Goal: Task Accomplishment & Management: Use online tool/utility

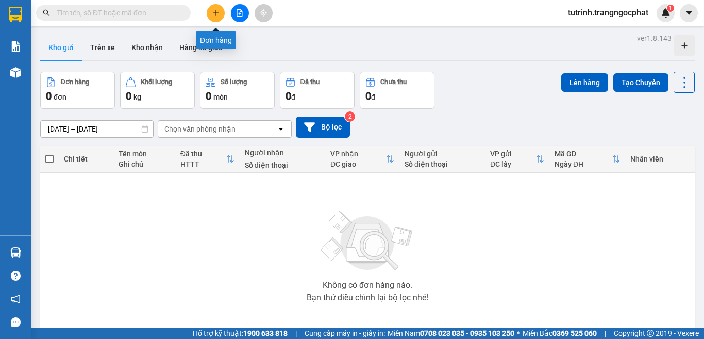
click at [214, 14] on icon "plus" at bounding box center [215, 12] width 7 height 7
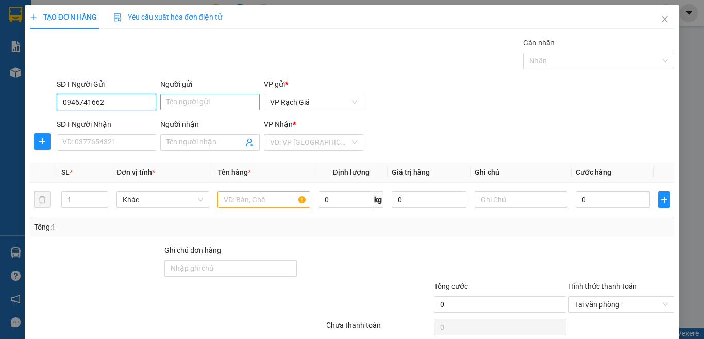
type input "0946741662"
click at [205, 102] on input "Người gửi" at bounding box center [209, 102] width 99 height 16
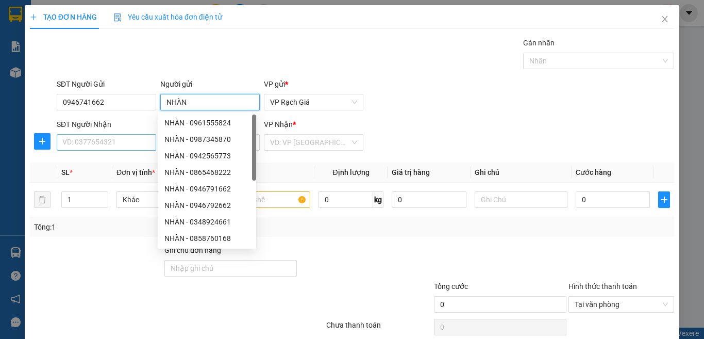
type input "NHÀN"
click at [87, 145] on input "SĐT Người Nhận" at bounding box center [106, 142] width 99 height 16
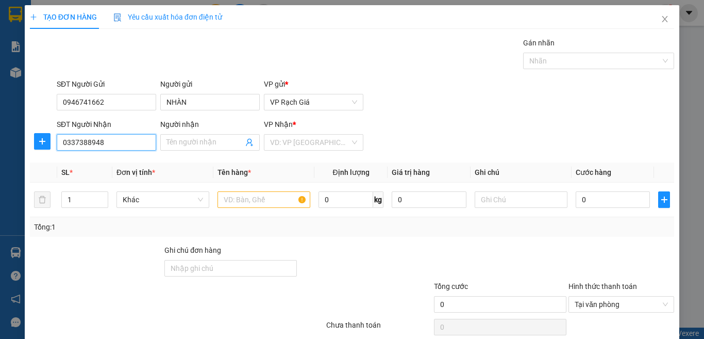
type input "0337388948"
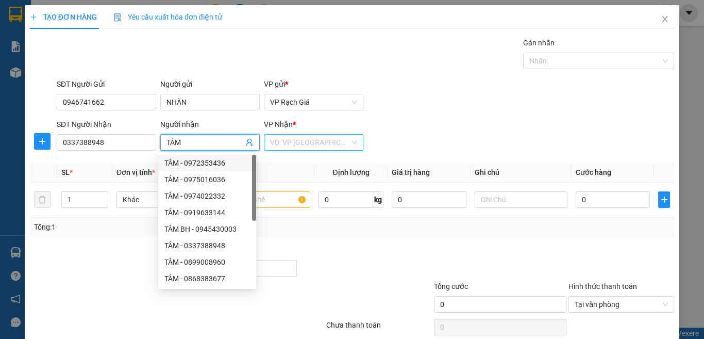
type input "TÂM"
click at [287, 143] on input "search" at bounding box center [310, 141] width 80 height 15
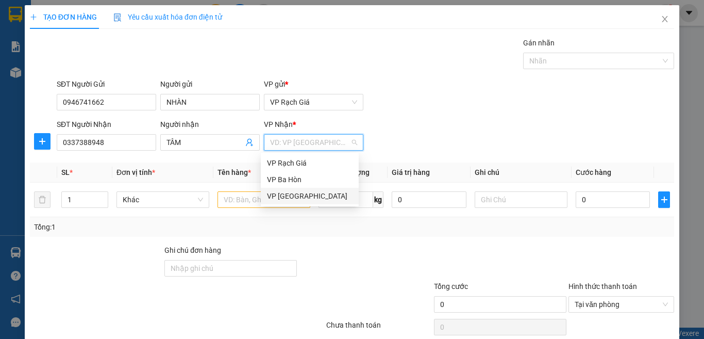
click at [292, 197] on div "VP [GEOGRAPHIC_DATA]" at bounding box center [310, 195] width 86 height 11
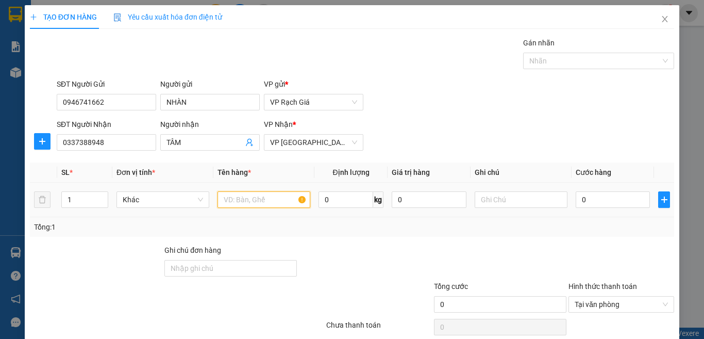
click at [263, 200] on input "text" at bounding box center [263, 199] width 93 height 16
type input "BAO THƯ"
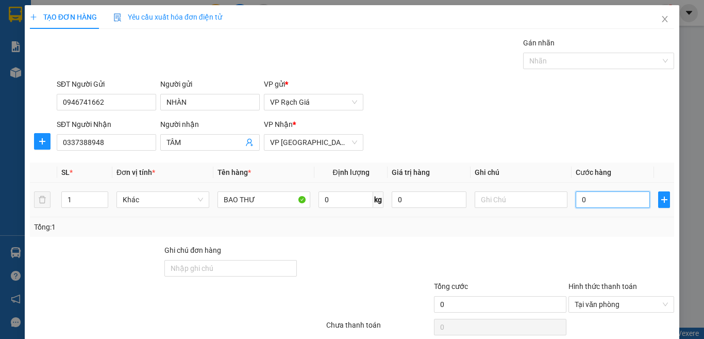
click at [587, 206] on input "0" at bounding box center [613, 199] width 74 height 16
type input "2"
type input "20"
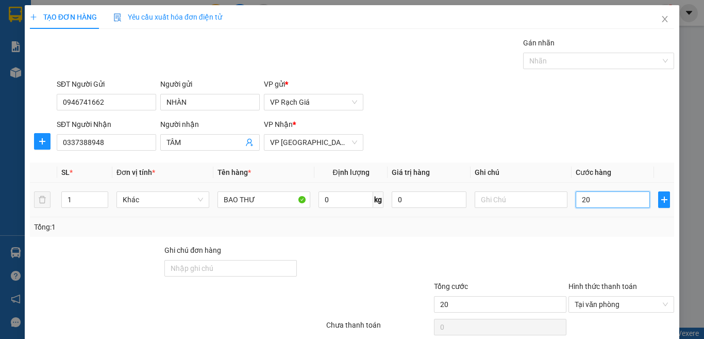
type input "200"
type input "2.000"
type input "20.000"
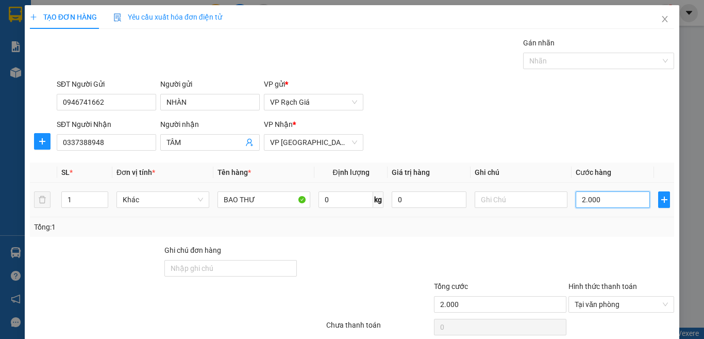
type input "20.000"
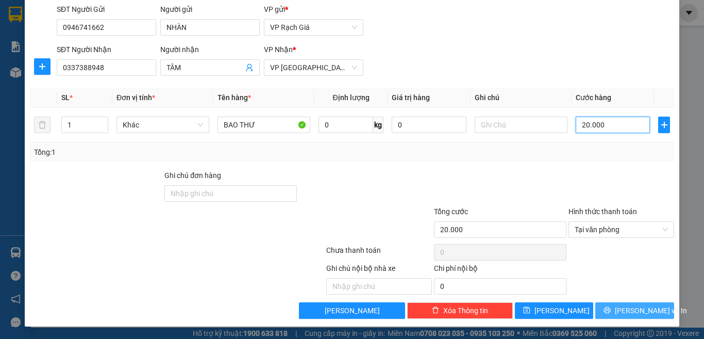
type input "20.000"
click at [618, 311] on span "[PERSON_NAME] và In" at bounding box center [651, 310] width 72 height 11
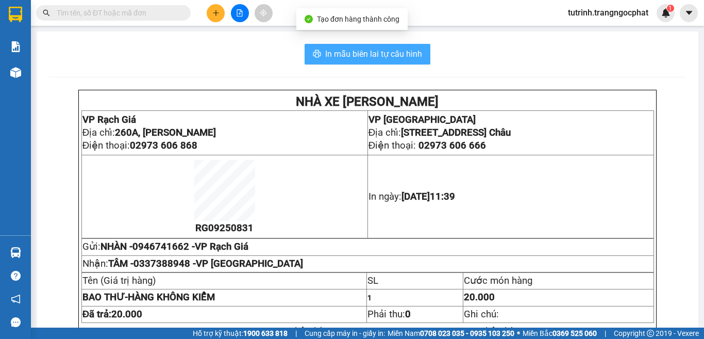
click at [325, 52] on span "In mẫu biên lai tự cấu hình" at bounding box center [373, 53] width 97 height 13
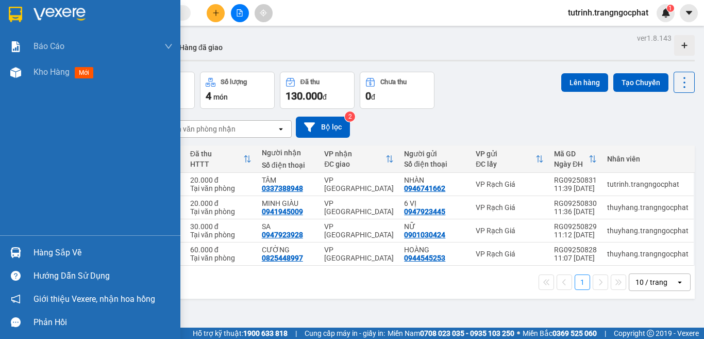
click at [58, 251] on div "Hàng sắp về" at bounding box center [102, 252] width 139 height 15
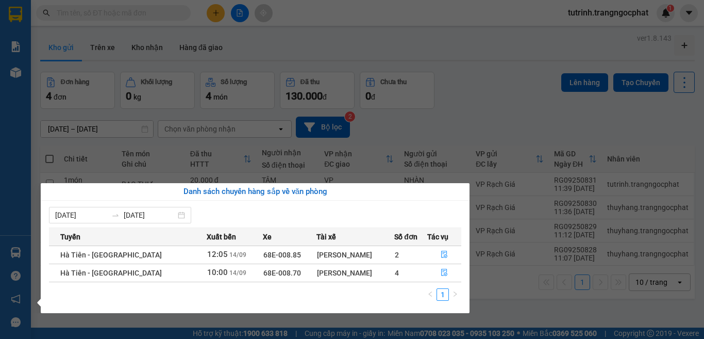
click at [380, 272] on div "[PERSON_NAME]" at bounding box center [355, 272] width 77 height 11
click at [441, 275] on icon "file-done" at bounding box center [444, 271] width 7 height 7
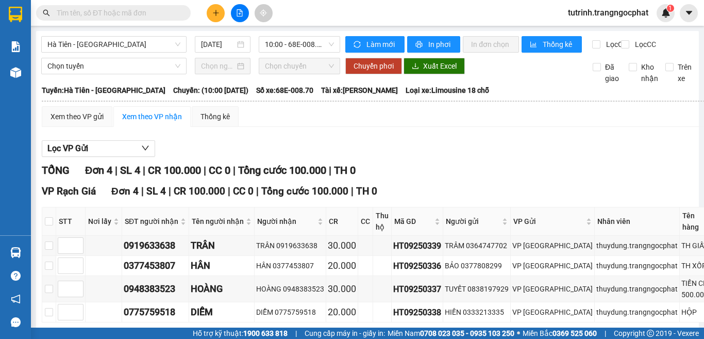
scroll to position [83, 0]
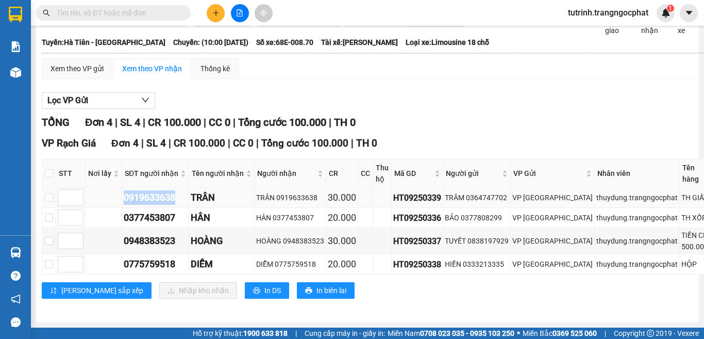
drag, startPoint x: 177, startPoint y: 180, endPoint x: 133, endPoint y: 182, distance: 44.3
click at [124, 188] on td "0919633638" at bounding box center [155, 198] width 67 height 20
copy div "0919633638"
drag, startPoint x: 175, startPoint y: 259, endPoint x: 125, endPoint y: 258, distance: 50.0
click at [125, 258] on div "0775759518" at bounding box center [155, 264] width 63 height 14
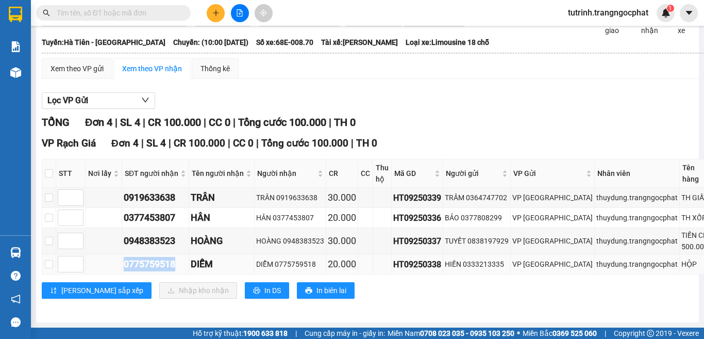
copy div "0775759518"
click at [46, 169] on input "checkbox" at bounding box center [49, 173] width 8 height 8
checkbox input "true"
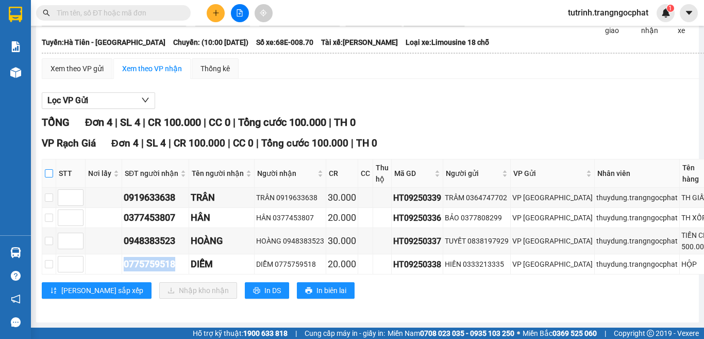
checkbox input "true"
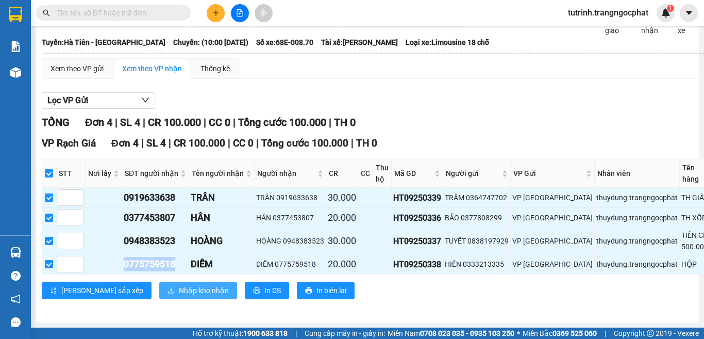
drag, startPoint x: 163, startPoint y: 281, endPoint x: 153, endPoint y: 285, distance: 10.9
click at [179, 284] on span "Nhập kho nhận" at bounding box center [204, 289] width 50 height 11
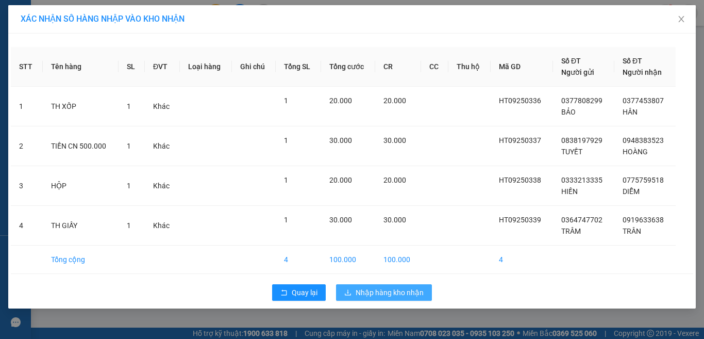
click at [370, 288] on span "Nhập hàng kho nhận" at bounding box center [390, 292] width 68 height 11
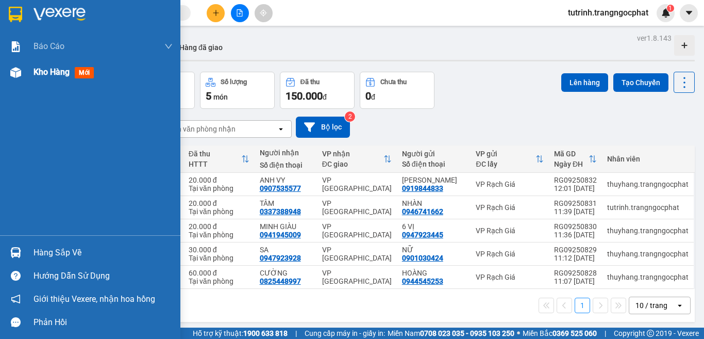
click at [62, 85] on div "Kho hàng mới" at bounding box center [102, 72] width 139 height 26
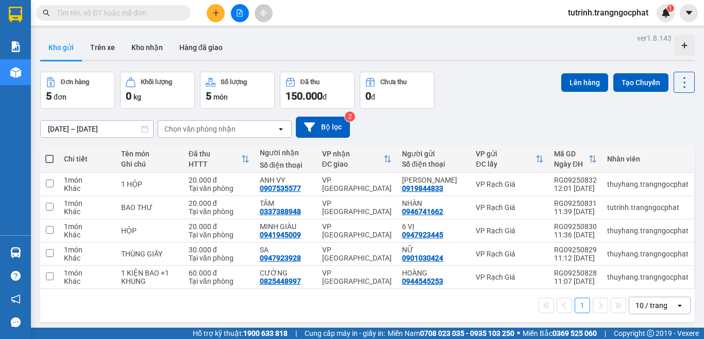
click at [46, 159] on span at bounding box center [49, 159] width 8 height 8
click at [49, 154] on input "checkbox" at bounding box center [49, 154] width 0 height 0
checkbox input "true"
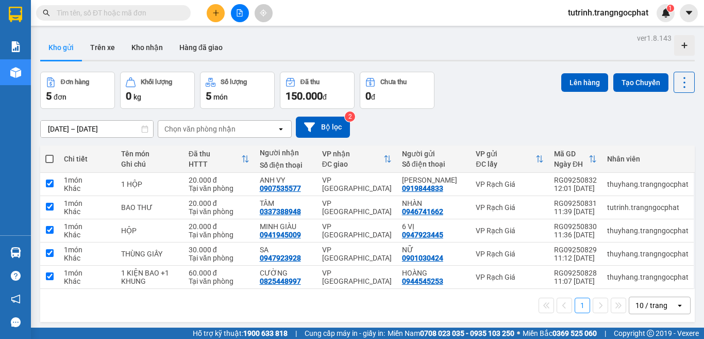
checkbox input "true"
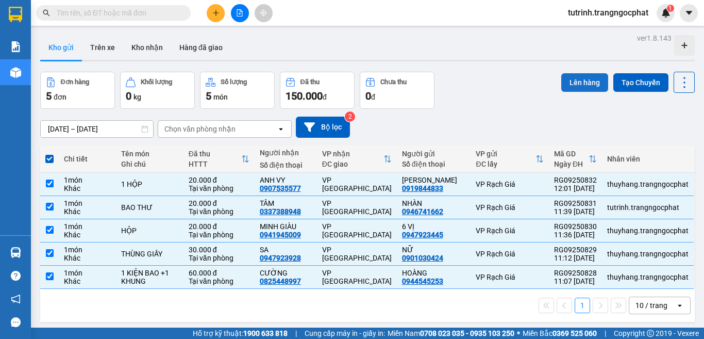
click at [567, 75] on button "Lên hàng" at bounding box center [584, 82] width 47 height 19
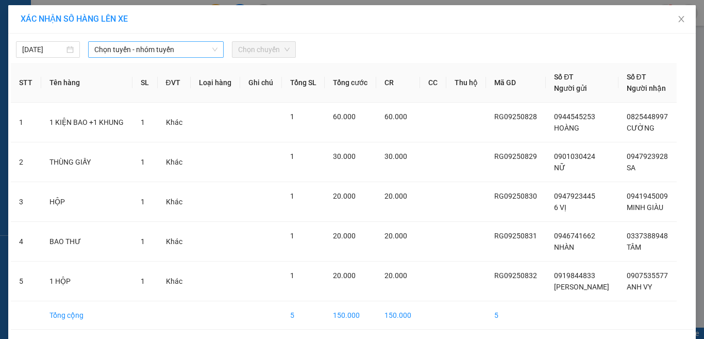
click at [181, 47] on span "Chọn tuyến - nhóm tuyến" at bounding box center [155, 49] width 123 height 15
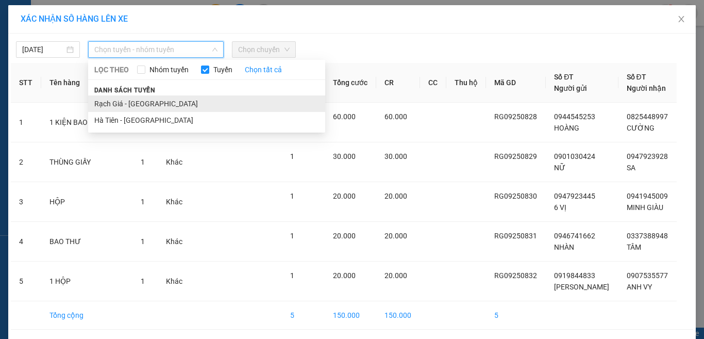
click at [157, 106] on li "Rạch Giá - [GEOGRAPHIC_DATA]" at bounding box center [206, 103] width 237 height 16
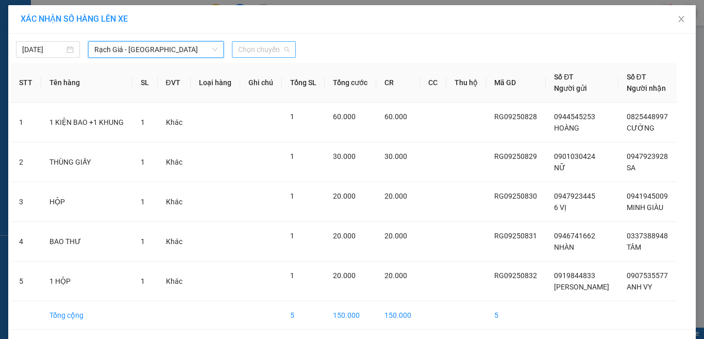
click at [261, 53] on span "Chọn chuyến" at bounding box center [264, 49] width 52 height 15
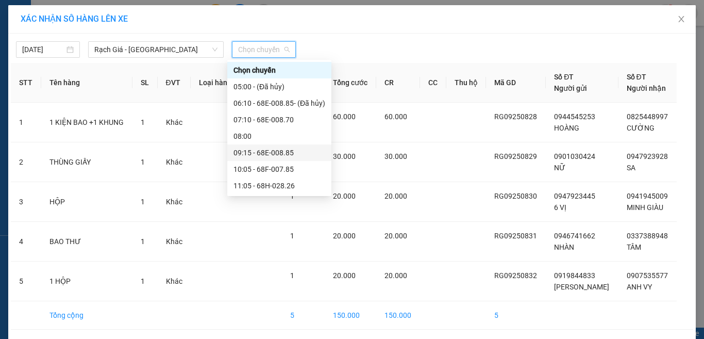
scroll to position [52, 0]
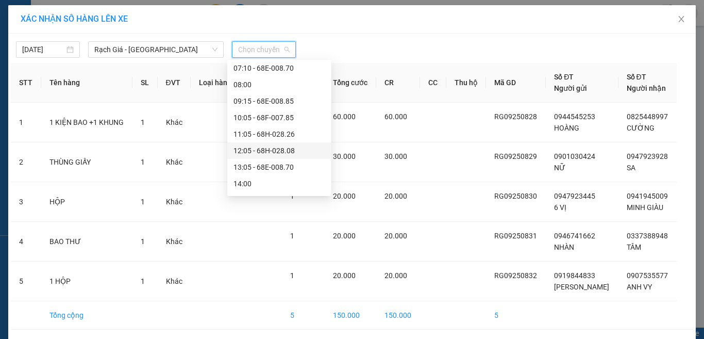
click at [249, 153] on div "12:05 - 68H-028.08" at bounding box center [279, 150] width 92 height 11
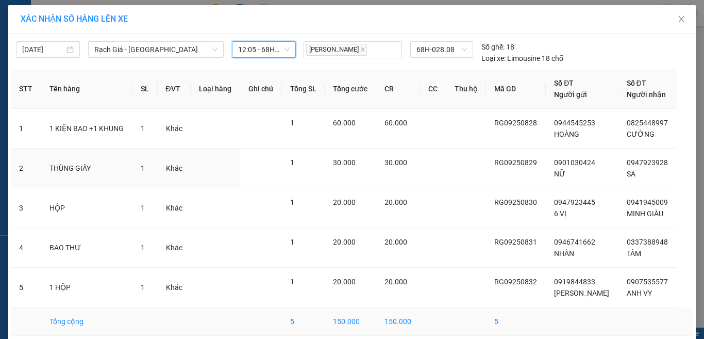
scroll to position [44, 0]
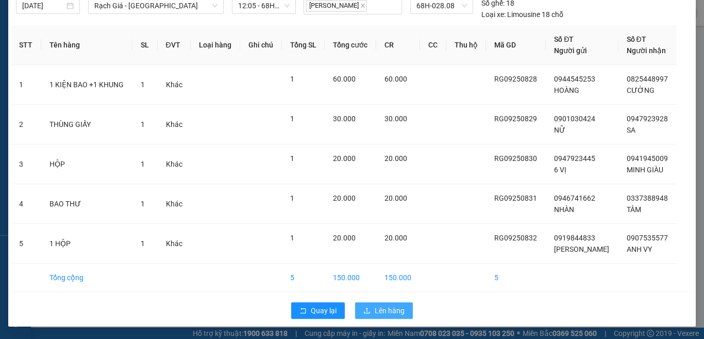
click at [375, 309] on span "Lên hàng" at bounding box center [390, 310] width 30 height 11
